Goal: Transaction & Acquisition: Book appointment/travel/reservation

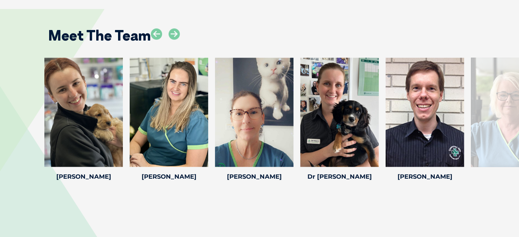
scroll to position [955, 0]
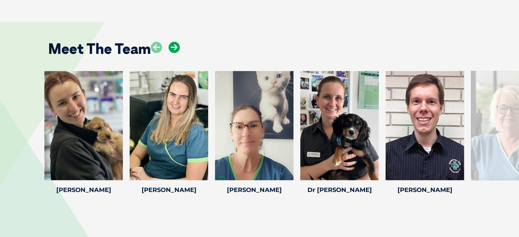
click at [173, 42] on icon at bounding box center [174, 47] width 11 height 11
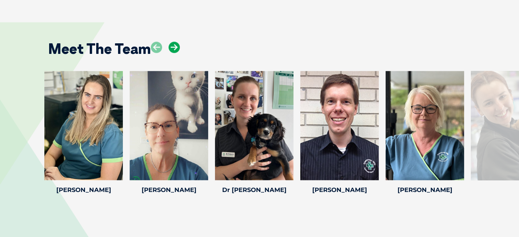
click at [173, 42] on icon at bounding box center [174, 47] width 11 height 11
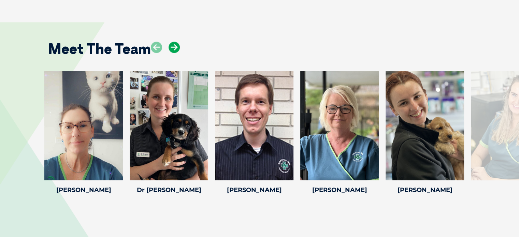
click at [173, 42] on icon at bounding box center [174, 47] width 11 height 11
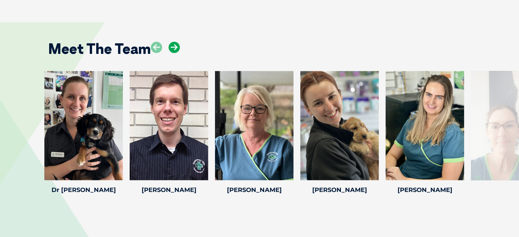
click at [173, 42] on icon at bounding box center [174, 47] width 11 height 11
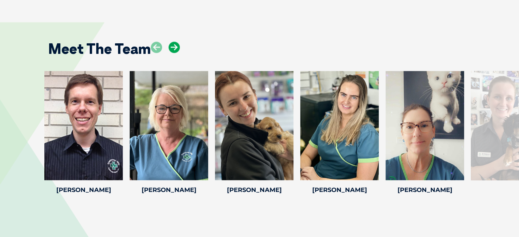
click at [173, 42] on icon at bounding box center [174, 47] width 11 height 11
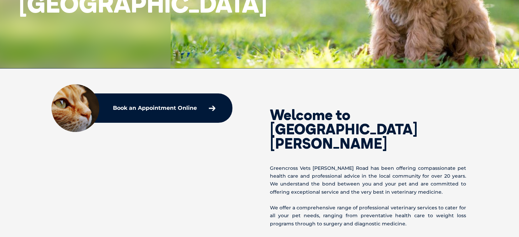
scroll to position [171, 0]
click at [192, 108] on p "Book an Appointment Online" at bounding box center [155, 107] width 84 height 5
click at [303, 166] on p "Greencross Vets Wishart Road has been offering compassionate pet health care an…" at bounding box center [368, 180] width 196 height 32
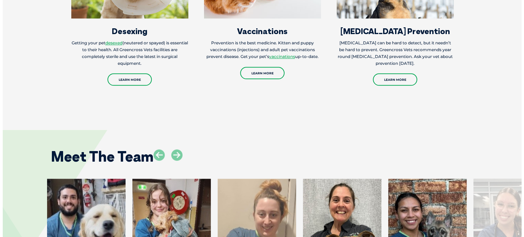
scroll to position [853, 0]
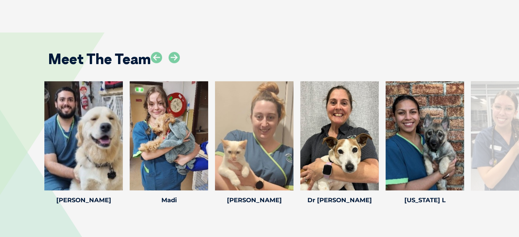
click at [7, 101] on div "Adushi T Adushi T Senior Veterinary Nurse Laura S AVN Laura S AVN Laura is an e…" at bounding box center [259, 153] width 519 height 144
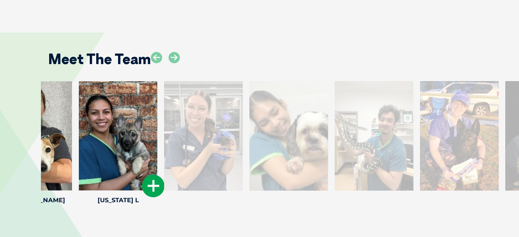
drag, startPoint x: 397, startPoint y: 140, endPoint x: 88, endPoint y: 133, distance: 309.2
click at [89, 133] on div at bounding box center [118, 135] width 78 height 109
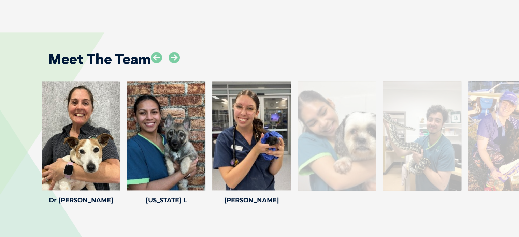
drag, startPoint x: 404, startPoint y: 135, endPoint x: 0, endPoint y: 108, distance: 404.8
click at [212, 122] on div at bounding box center [251, 135] width 78 height 109
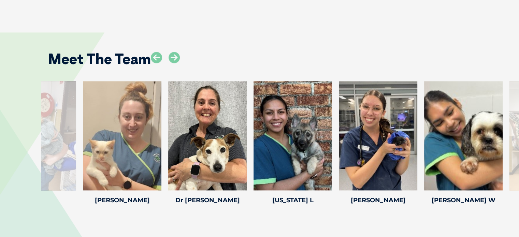
drag, startPoint x: 95, startPoint y: 125, endPoint x: 524, endPoint y: 117, distance: 429.3
click at [161, 125] on div at bounding box center [122, 135] width 78 height 109
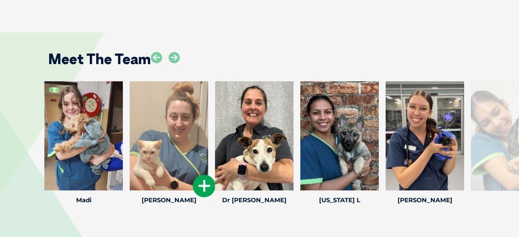
click at [202, 184] on icon at bounding box center [204, 186] width 23 height 23
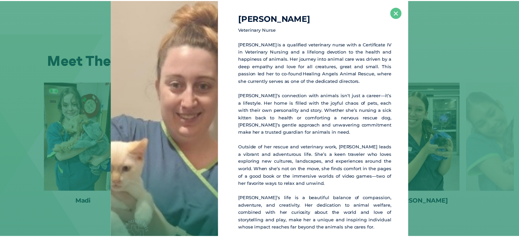
scroll to position [852, 0]
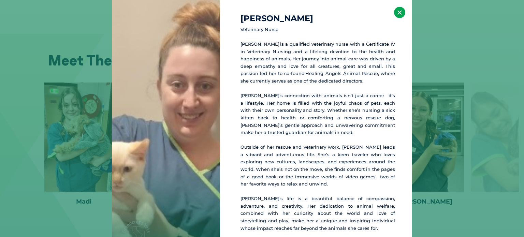
click at [401, 15] on button "×" at bounding box center [399, 12] width 11 height 11
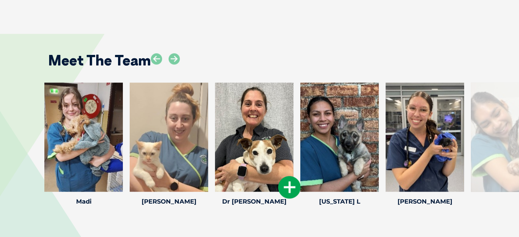
click at [287, 191] on icon at bounding box center [289, 187] width 23 height 23
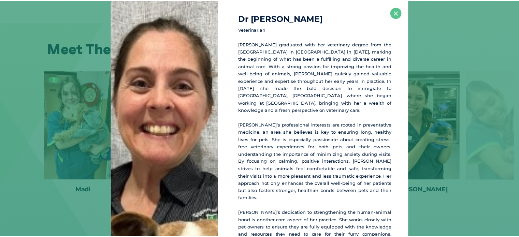
scroll to position [863, 0]
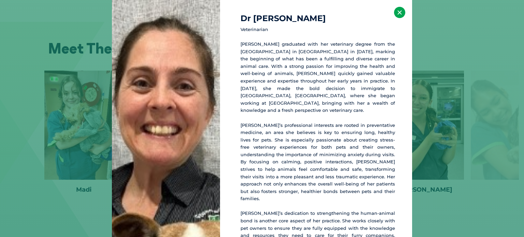
click at [394, 13] on button "×" at bounding box center [399, 12] width 11 height 11
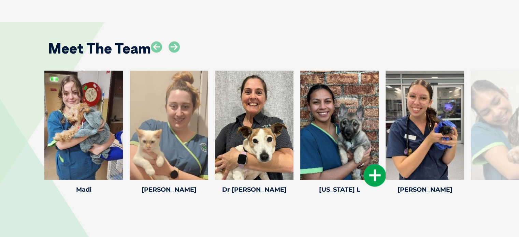
click at [371, 172] on icon at bounding box center [374, 175] width 23 height 23
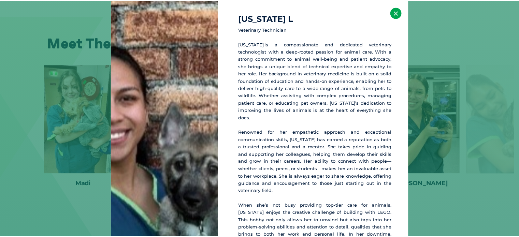
scroll to position [869, 0]
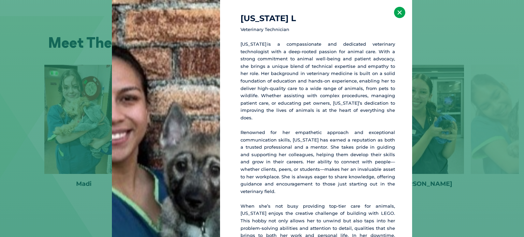
click at [395, 10] on button "×" at bounding box center [399, 12] width 11 height 11
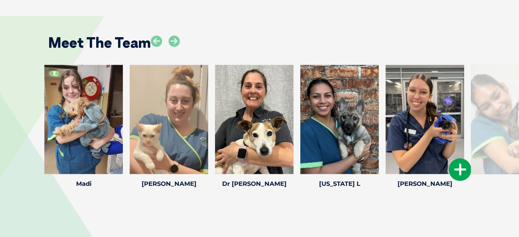
click at [461, 170] on icon at bounding box center [460, 169] width 23 height 23
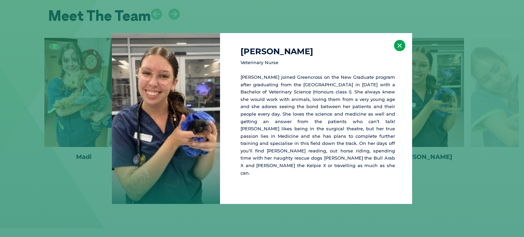
scroll to position [898, 0]
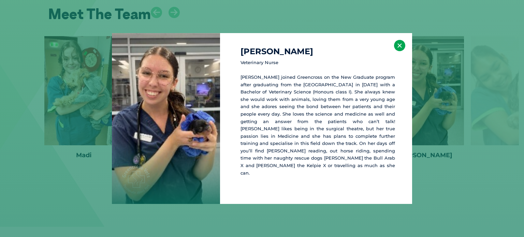
click at [402, 51] on button "×" at bounding box center [399, 45] width 11 height 11
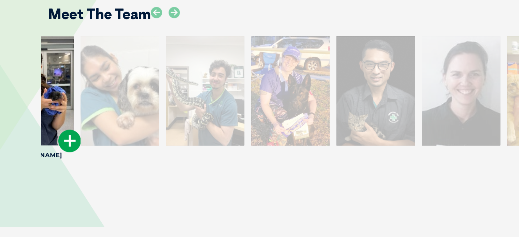
drag, startPoint x: 453, startPoint y: 95, endPoint x: 62, endPoint y: 84, distance: 390.4
click at [62, 84] on div at bounding box center [34, 90] width 78 height 109
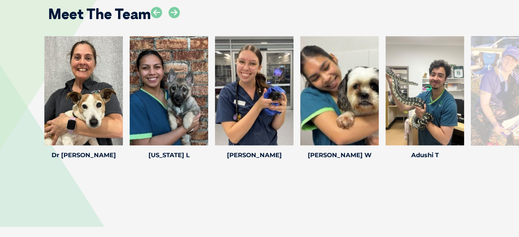
drag, startPoint x: 288, startPoint y: 111, endPoint x: 0, endPoint y: 110, distance: 287.9
click at [0, 110] on div "Adushi T Adushi T Senior Veterinary Nurse Laura S AVN Laura S AVN Laura is an e…" at bounding box center [259, 108] width 519 height 144
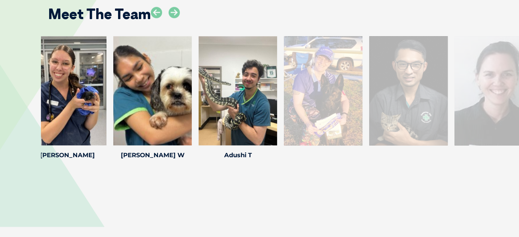
drag, startPoint x: 344, startPoint y: 95, endPoint x: 6, endPoint y: 80, distance: 338.4
click at [24, 80] on div "Adushi T Adushi T Senior Veterinary Nurse Laura S AVN Laura S AVN Laura is an e…" at bounding box center [259, 108] width 519 height 144
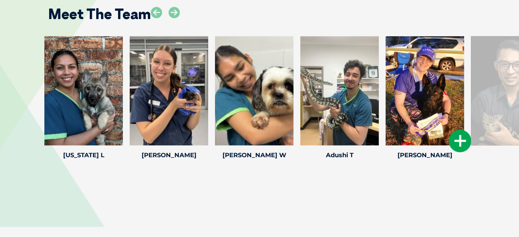
click at [455, 141] on icon at bounding box center [460, 141] width 23 height 23
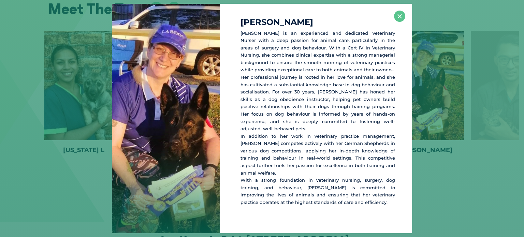
scroll to position [903, 0]
click at [401, 22] on button "×" at bounding box center [399, 16] width 11 height 11
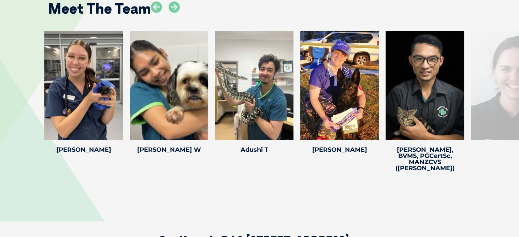
drag, startPoint x: 435, startPoint y: 91, endPoint x: 0, endPoint y: 112, distance: 435.8
click at [0, 112] on div "Adushi T Adushi T Senior Veterinary Nurse Laura S AVN Laura S AVN Laura is an e…" at bounding box center [259, 103] width 519 height 144
click at [462, 132] on icon at bounding box center [460, 135] width 23 height 23
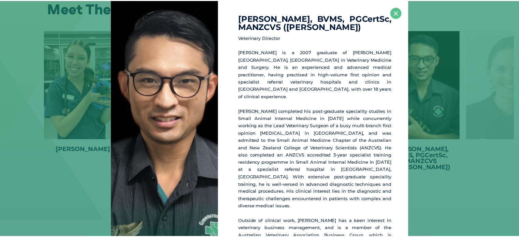
scroll to position [904, 0]
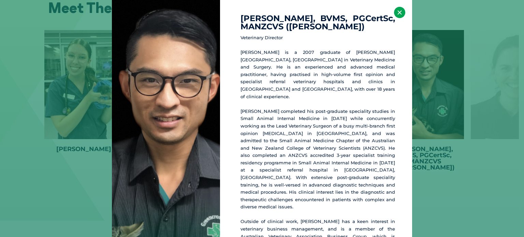
click at [396, 12] on button "×" at bounding box center [399, 12] width 11 height 11
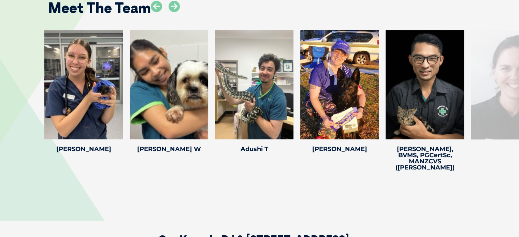
click at [0, 89] on div "Adushi T Adushi T Senior Veterinary Nurse Laura S AVN Laura S AVN Laura is an e…" at bounding box center [259, 102] width 519 height 144
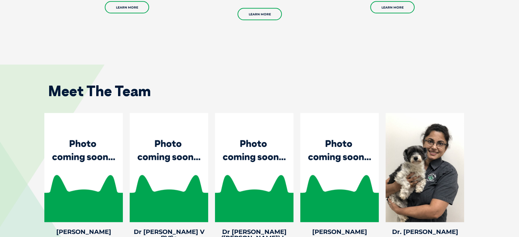
scroll to position [955, 0]
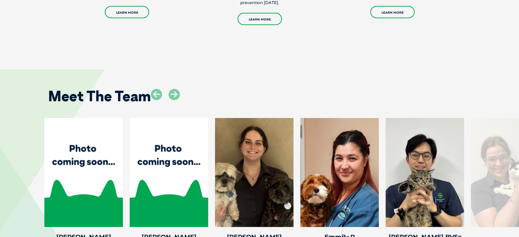
scroll to position [1331, 0]
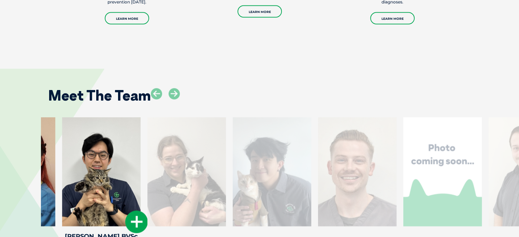
drag, startPoint x: 384, startPoint y: 166, endPoint x: 87, endPoint y: 168, distance: 297.2
click at [87, 168] on div at bounding box center [101, 171] width 78 height 109
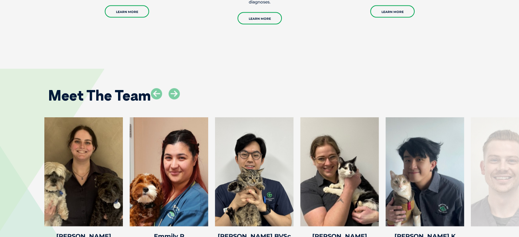
drag, startPoint x: 505, startPoint y: 158, endPoint x: 0, endPoint y: 161, distance: 504.6
click at [0, 161] on div "Ellise M Ellise M Veterinary Nurse Ellise joined Greencross in 2013. She has co…" at bounding box center [259, 192] width 519 height 150
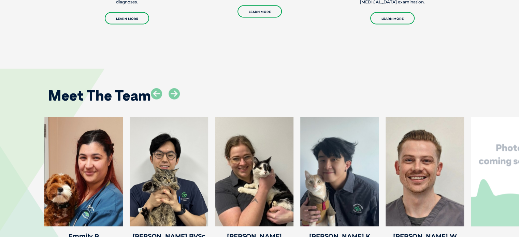
drag, startPoint x: 482, startPoint y: 161, endPoint x: 19, endPoint y: 158, distance: 462.6
click at [19, 158] on div "Ellise M Ellise M Veterinary Nurse Ellise joined Greencross in 2013. She has co…" at bounding box center [259, 192] width 519 height 150
click at [174, 150] on div at bounding box center [169, 171] width 78 height 109
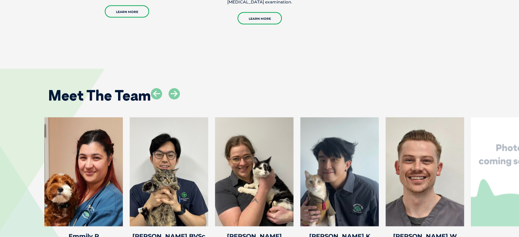
click at [277, 50] on div "Meet The Team Ellise M Ellise M Veterinary Nurse Ellise joined Greencross in 20…" at bounding box center [259, 171] width 519 height 246
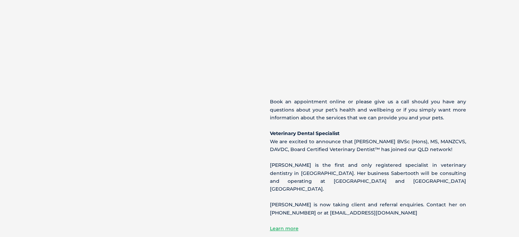
scroll to position [614, 0]
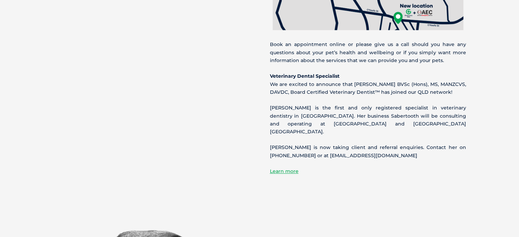
click at [383, 144] on p "Dr Williana is now taking client and referral enquiries. Contact her on (07) 31…" at bounding box center [368, 152] width 196 height 16
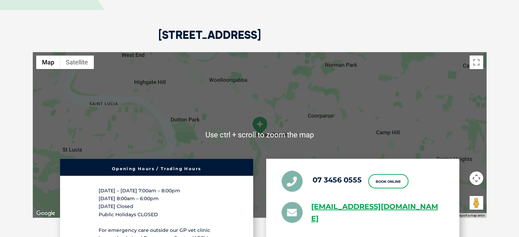
scroll to position [1638, 0]
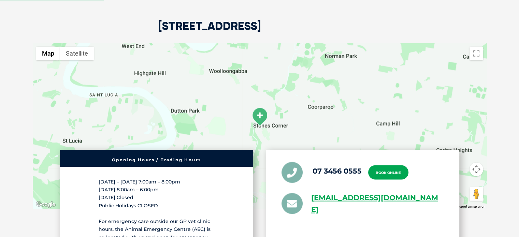
click at [373, 165] on link "Book Online" at bounding box center [388, 172] width 40 height 14
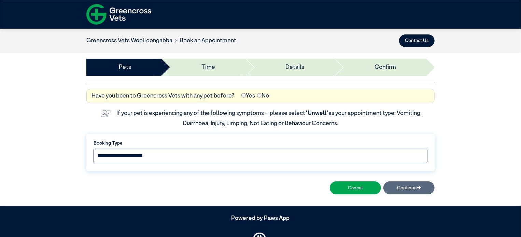
click at [148, 155] on select "**********" at bounding box center [260, 156] width 334 height 15
select select "*****"
click at [93, 149] on select "**********" at bounding box center [260, 156] width 334 height 15
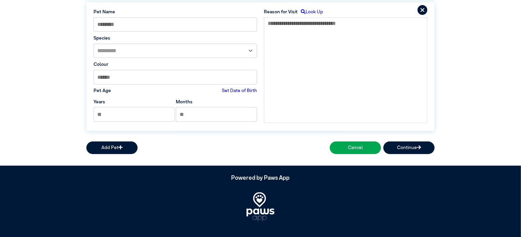
scroll to position [175, 0]
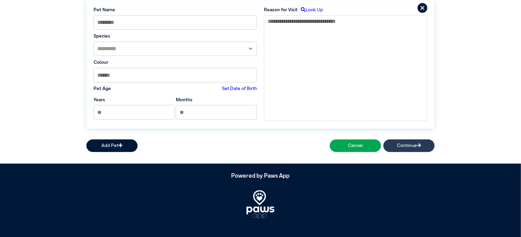
click at [424, 148] on button "Continue" at bounding box center [408, 146] width 51 height 13
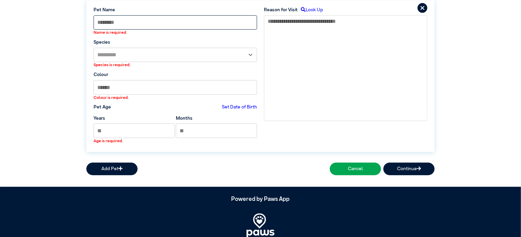
click at [162, 25] on input at bounding box center [174, 22] width 163 height 15
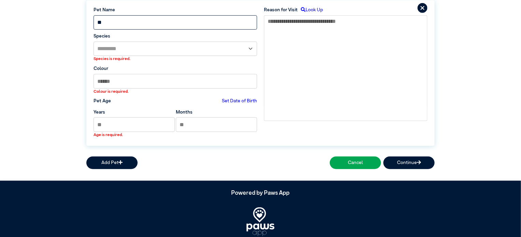
type input "**"
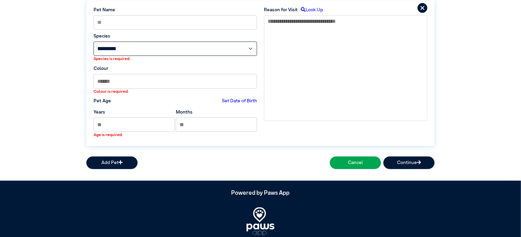
click at [146, 53] on select "**********" at bounding box center [174, 49] width 163 height 15
select select "*****"
click at [93, 42] on select "**********" at bounding box center [174, 49] width 163 height 15
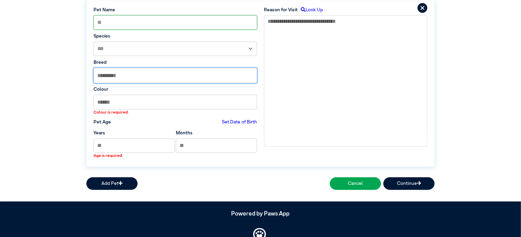
click at [147, 79] on input "text" at bounding box center [175, 75] width 163 height 15
type input "****"
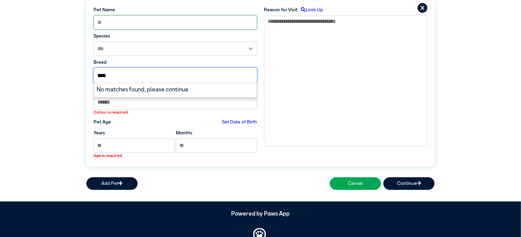
click at [147, 79] on input "****" at bounding box center [175, 75] width 163 height 15
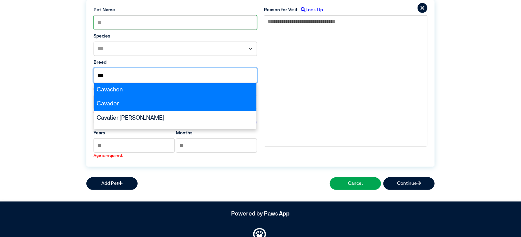
type input "***"
click at [127, 99] on div "Cavador" at bounding box center [175, 104] width 162 height 14
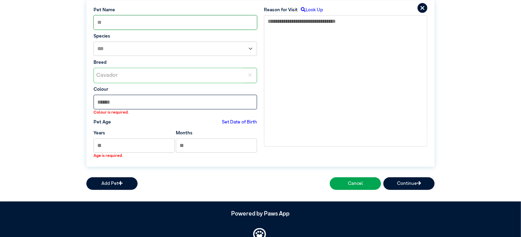
click at [158, 102] on input at bounding box center [174, 102] width 163 height 15
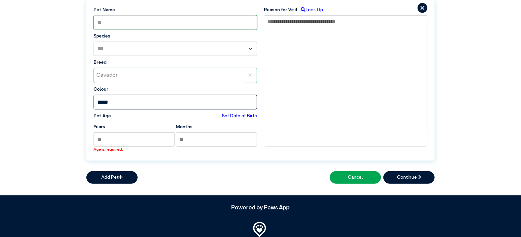
type input "*****"
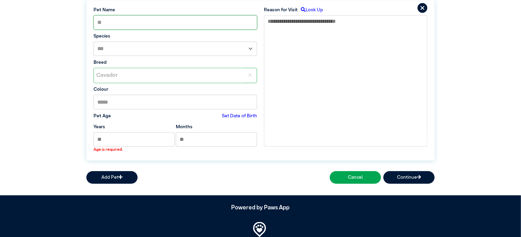
click at [235, 117] on label "Set Date of Birth" at bounding box center [239, 116] width 35 height 7
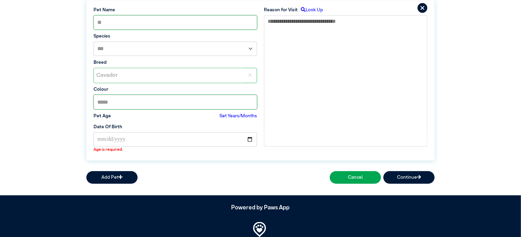
click at [228, 116] on label "Set Years/Months" at bounding box center [238, 116] width 38 height 7
click at [238, 116] on label "Set Date of Birth" at bounding box center [239, 116] width 35 height 7
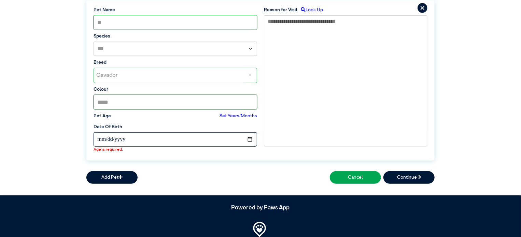
click at [253, 143] on input "date" at bounding box center [174, 139] width 163 height 15
click at [251, 139] on input "date" at bounding box center [174, 139] width 163 height 15
type input "**********"
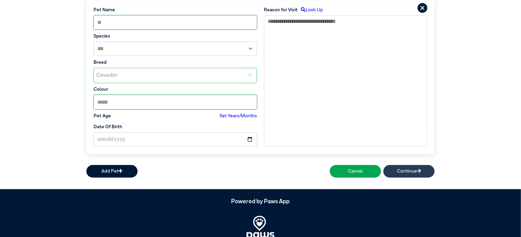
click at [407, 176] on button "Continue" at bounding box center [408, 171] width 51 height 13
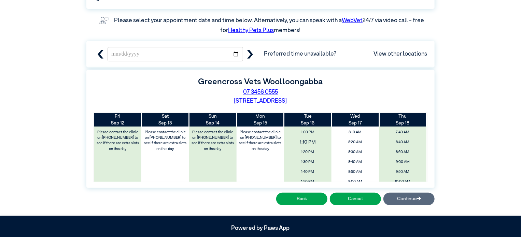
scroll to position [167, 0]
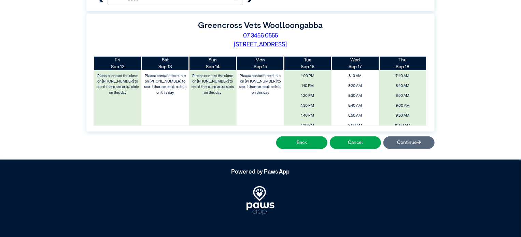
click at [473, 77] on div "**********" at bounding box center [260, 37] width 521 height 245
